Goal: Find specific page/section: Find specific page/section

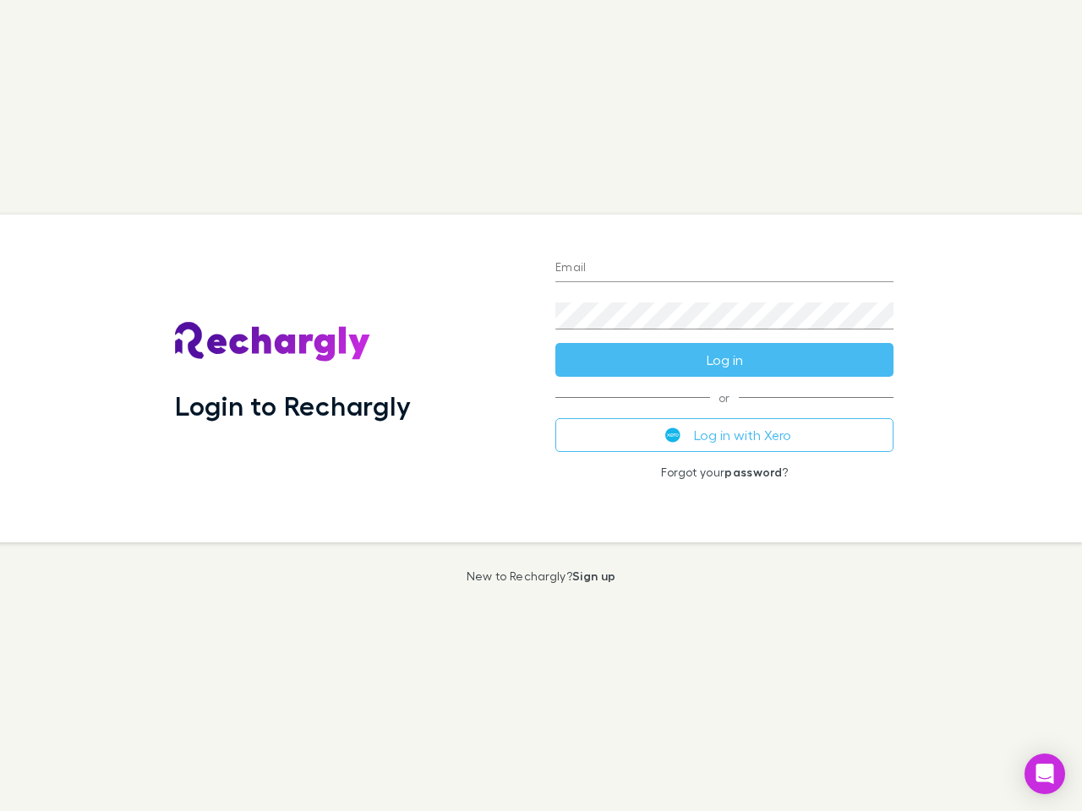
click at [541, 406] on div "Login to Rechargly" at bounding box center [351, 379] width 380 height 328
click at [724, 269] on input "Email" at bounding box center [724, 268] width 338 height 27
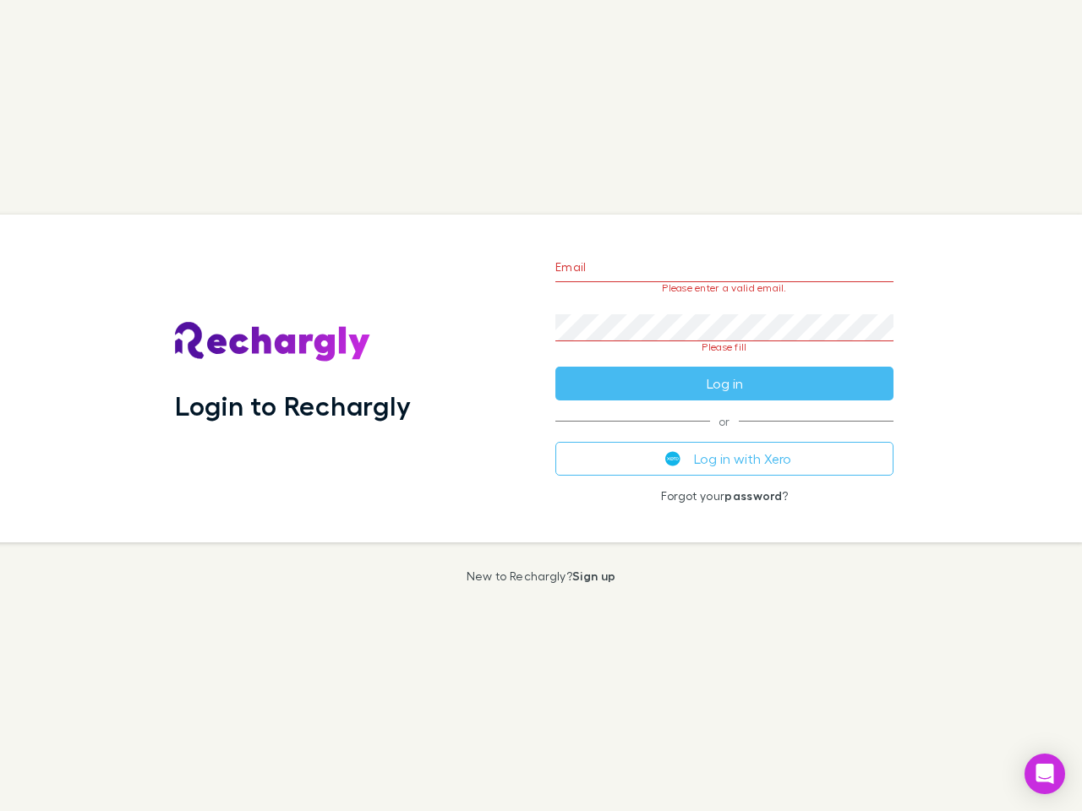
click at [724, 360] on form "Email Please enter a valid email. Password Please fill Log in" at bounding box center [724, 321] width 338 height 159
click at [724, 435] on div "Email Please enter a valid email. Password Please fill Log in or Log in with Xe…" at bounding box center [724, 379] width 365 height 328
click at [1044, 774] on icon "Open Intercom Messenger" at bounding box center [1045, 774] width 18 height 20
